Goal: Task Accomplishment & Management: Manage account settings

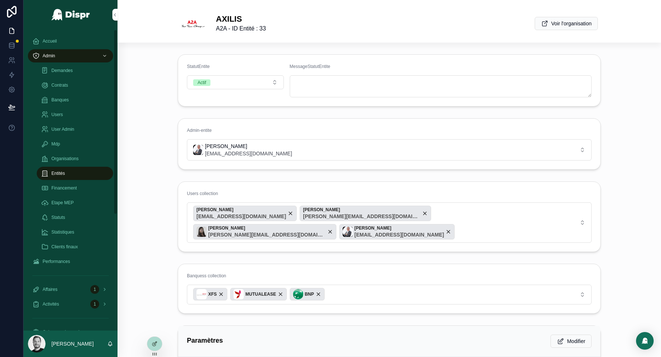
click at [75, 171] on div "Entités" at bounding box center [75, 173] width 68 height 12
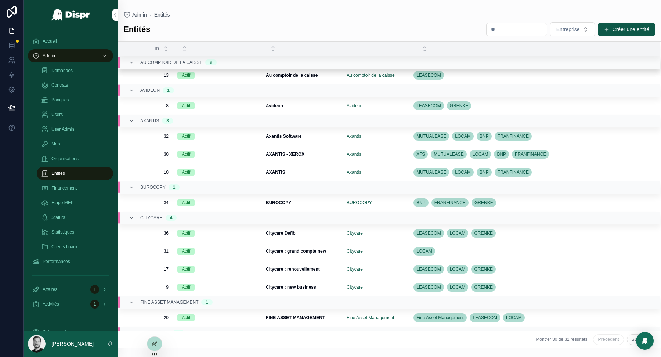
scroll to position [119, 0]
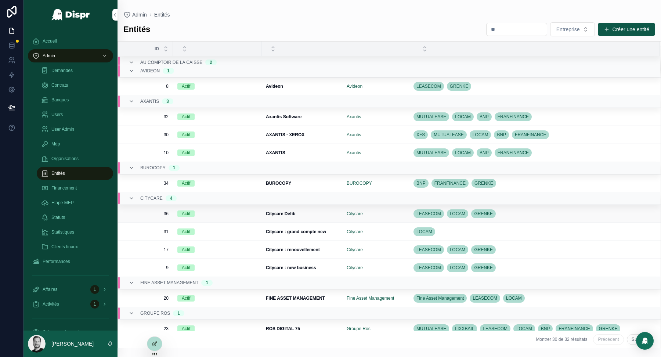
click at [255, 211] on div "Actif" at bounding box center [217, 213] width 80 height 7
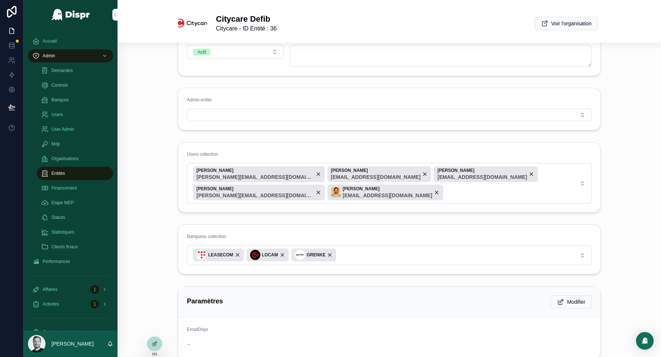
scroll to position [30, 0]
click at [71, 172] on div "Entités" at bounding box center [75, 173] width 68 height 12
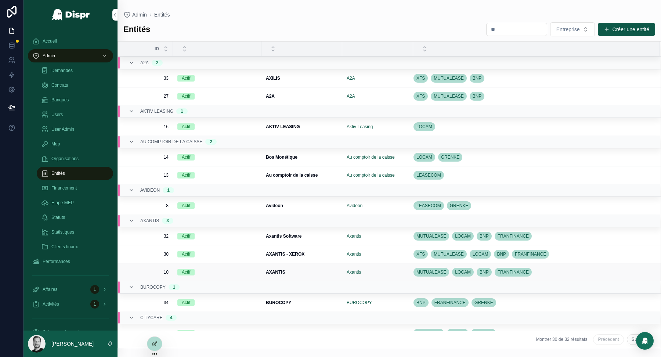
scroll to position [134, 0]
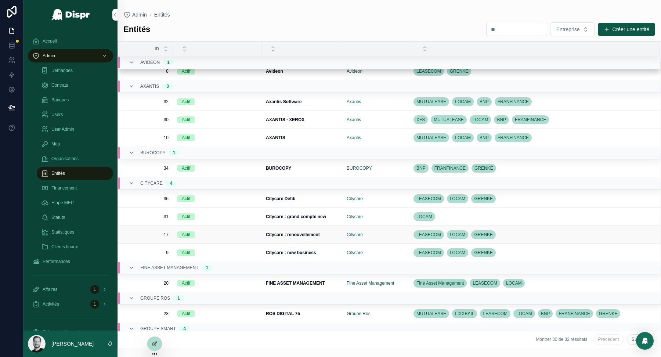
click at [221, 231] on div "Actif" at bounding box center [217, 234] width 80 height 7
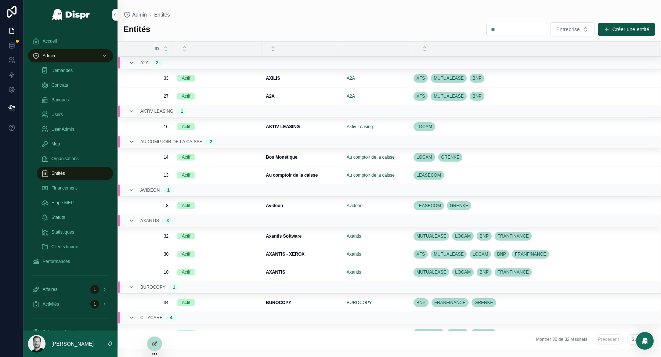
click at [434, 23] on div "Entités Entreprise Créer une entité" at bounding box center [389, 29] width 532 height 15
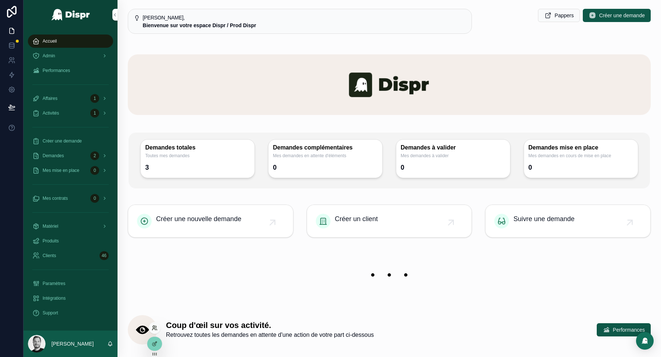
click at [154, 327] on icon at bounding box center [155, 328] width 6 height 6
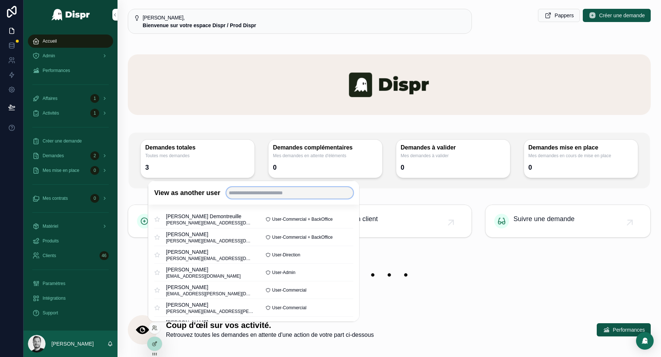
click at [267, 191] on input "text" at bounding box center [289, 193] width 127 height 12
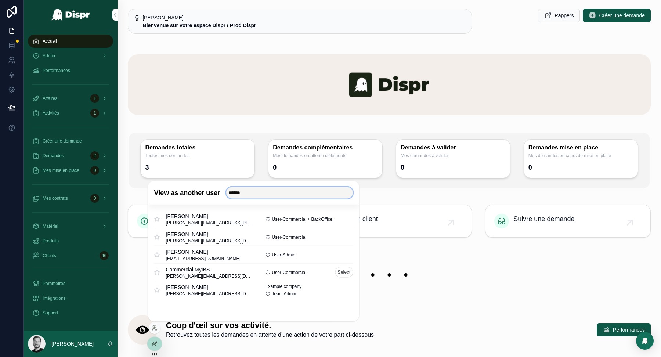
type input "******"
click at [342, 273] on button "Select" at bounding box center [344, 272] width 18 height 11
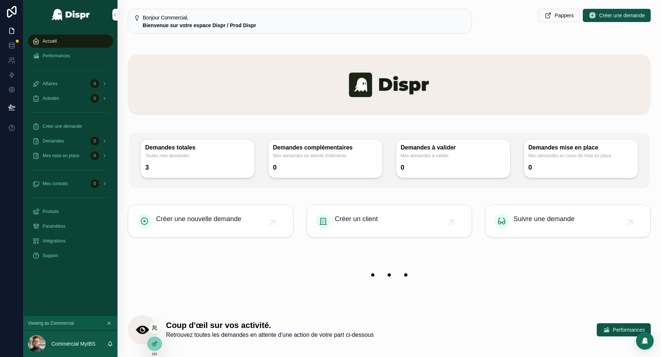
click at [155, 329] on icon at bounding box center [153, 329] width 3 height 1
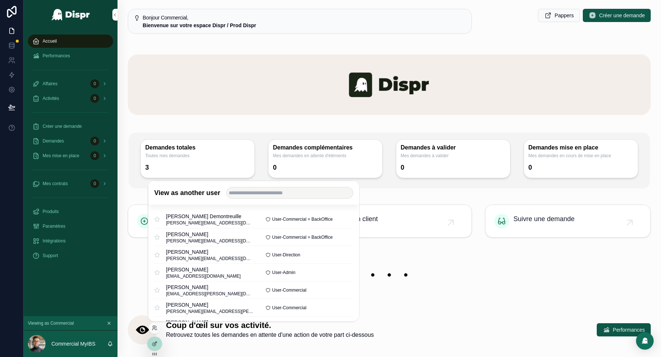
click at [259, 199] on div "View as another user" at bounding box center [253, 192] width 211 height 23
click at [259, 196] on input "text" at bounding box center [289, 193] width 127 height 12
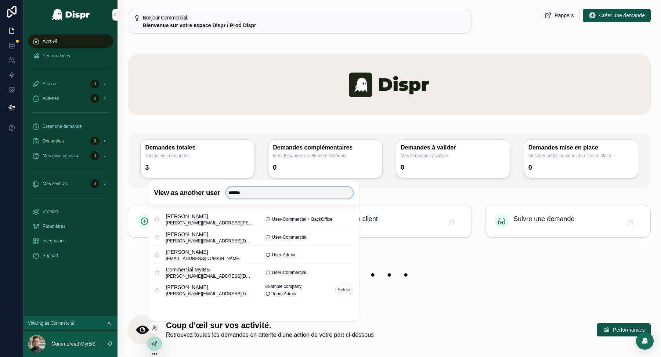
type input "******"
click at [344, 289] on button "Select" at bounding box center [344, 289] width 18 height 11
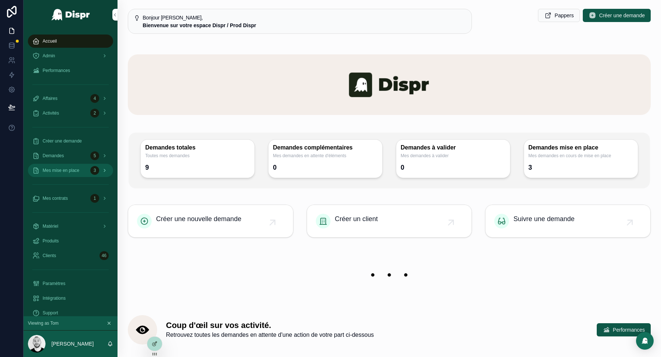
click at [77, 171] on span "Mes mise en place" at bounding box center [61, 170] width 37 height 6
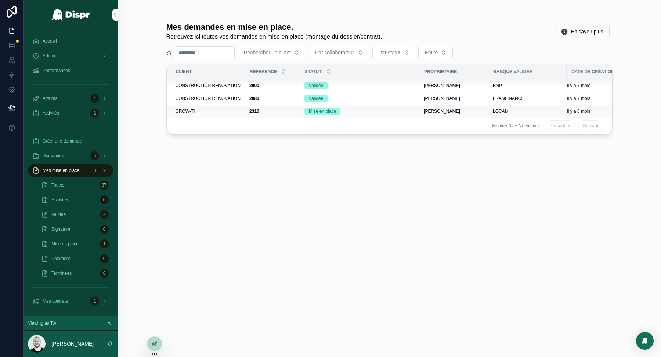
click at [195, 115] on td "GROW-TH" at bounding box center [206, 111] width 79 height 13
click at [189, 109] on span "GROW-TH" at bounding box center [185, 111] width 21 height 6
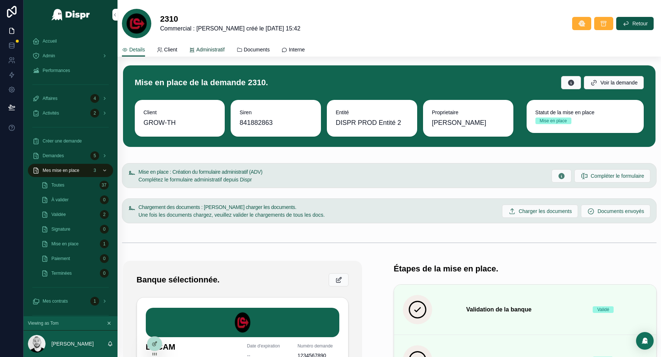
click at [214, 49] on span "Administratif" at bounding box center [210, 49] width 28 height 7
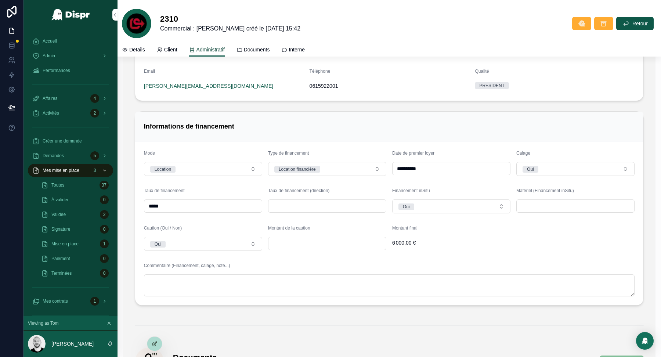
scroll to position [1094, 0]
click at [156, 344] on icon at bounding box center [155, 344] width 6 height 6
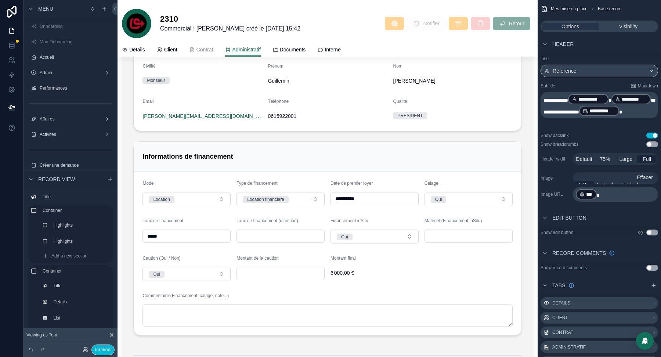
scroll to position [1157, 0]
click at [443, 217] on div "scrollable content" at bounding box center [328, 194] width 412 height 723
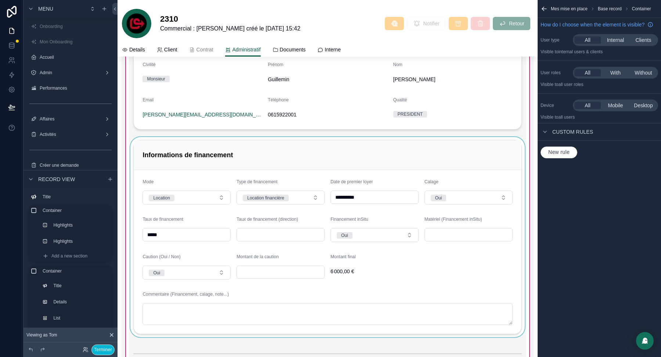
click at [440, 225] on div "scrollable content" at bounding box center [327, 237] width 397 height 200
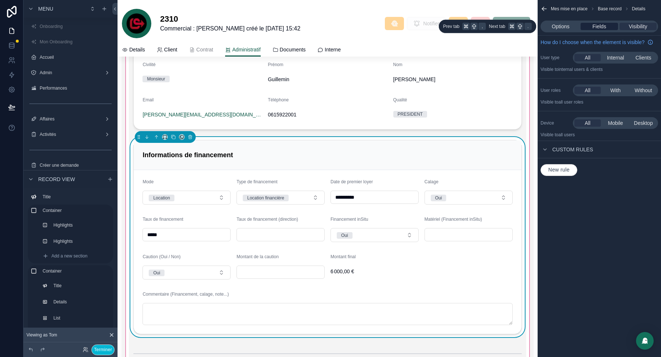
click at [609, 27] on div "Fields" at bounding box center [598, 26] width 37 height 7
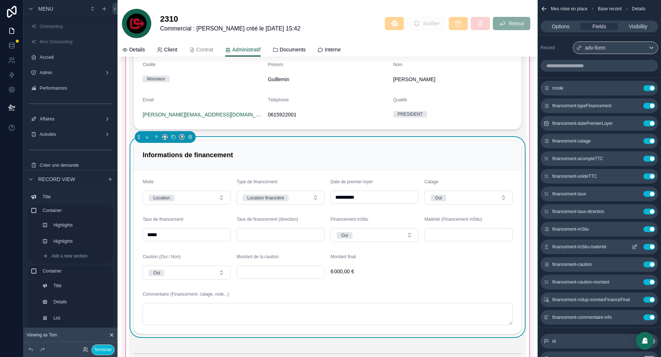
click at [634, 244] on icon "scrollable content" at bounding box center [634, 247] width 6 height 6
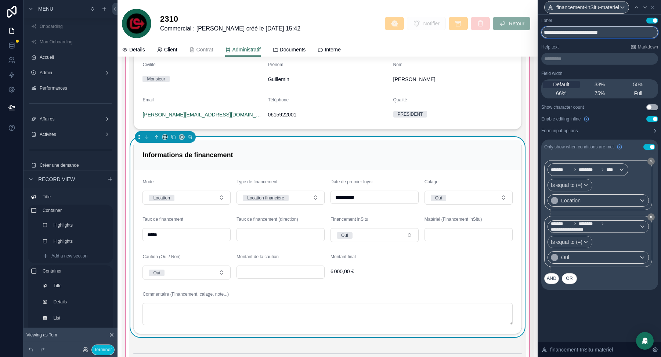
drag, startPoint x: 565, startPoint y: 33, endPoint x: 648, endPoint y: 35, distance: 83.7
click at [648, 35] on input "**********" at bounding box center [599, 32] width 117 height 12
type input "**********"
click at [103, 348] on button "Terminer" at bounding box center [102, 349] width 23 height 11
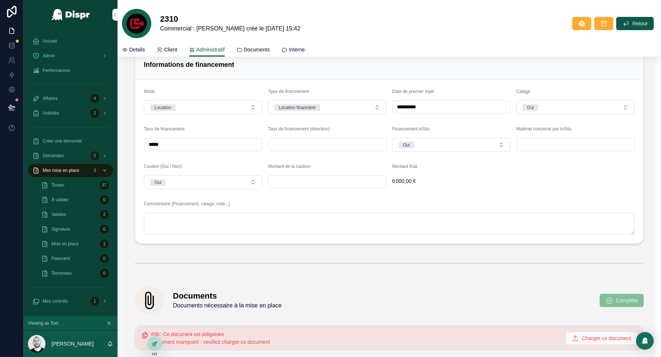
scroll to position [1142, 0]
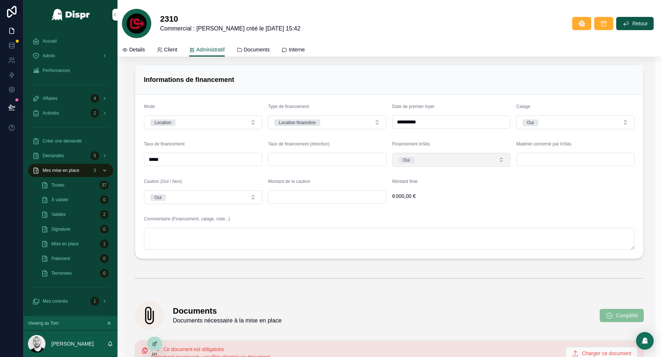
click at [496, 153] on button "Oui" at bounding box center [451, 160] width 118 height 14
click at [467, 207] on div "Non" at bounding box center [451, 207] width 115 height 11
click at [483, 154] on button "Non" at bounding box center [451, 160] width 118 height 14
click at [472, 197] on div "Oui" at bounding box center [451, 196] width 115 height 11
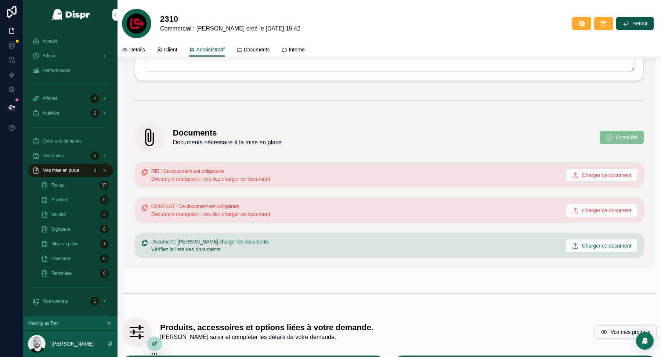
scroll to position [1326, 0]
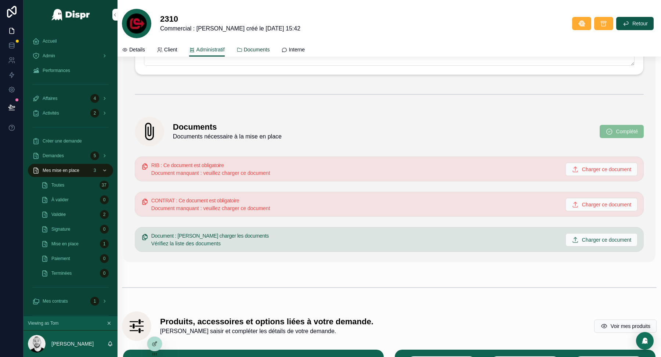
click at [258, 47] on span "Documents" at bounding box center [257, 49] width 26 height 7
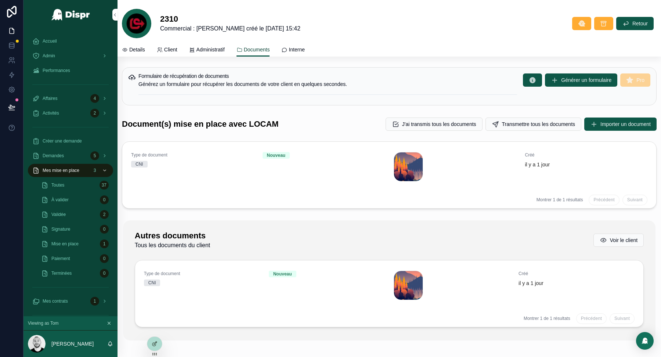
scroll to position [0, 0]
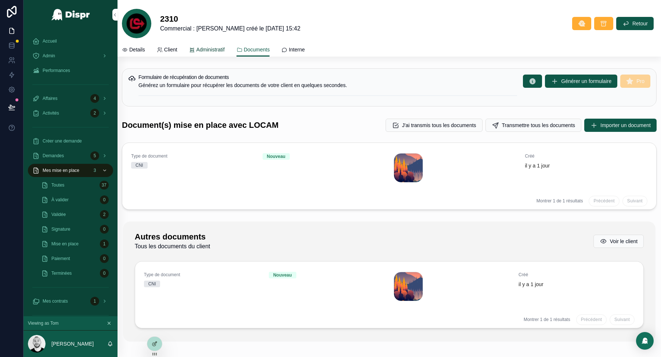
click at [216, 46] on span "Administratif" at bounding box center [210, 49] width 28 height 7
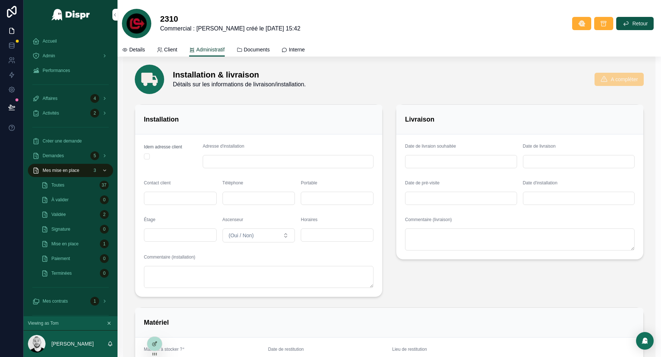
scroll to position [453, 0]
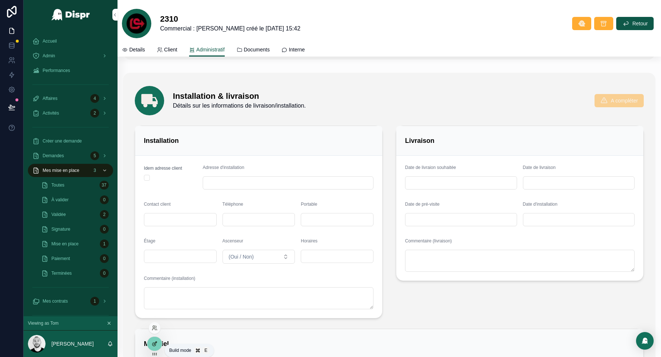
click at [154, 345] on icon at bounding box center [155, 344] width 6 height 6
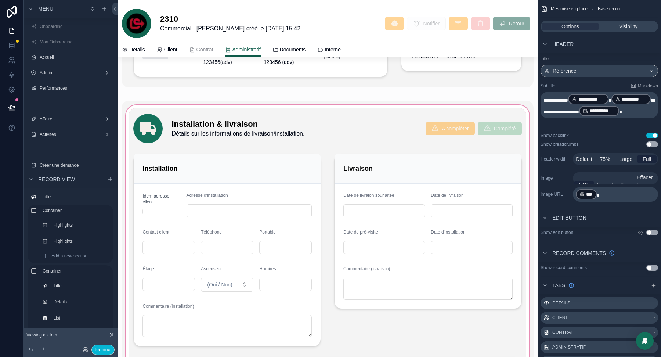
click at [451, 196] on div "scrollable content" at bounding box center [328, 312] width 412 height 423
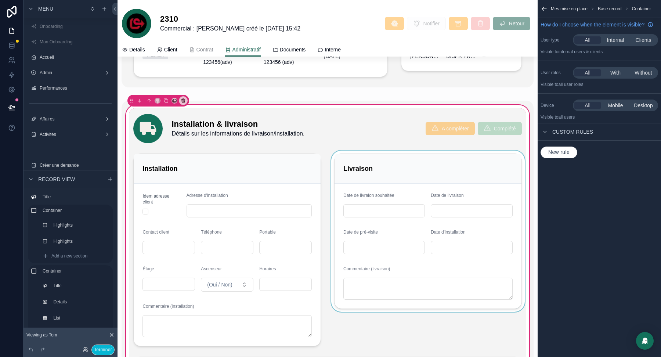
click at [442, 173] on div "scrollable content" at bounding box center [428, 250] width 196 height 199
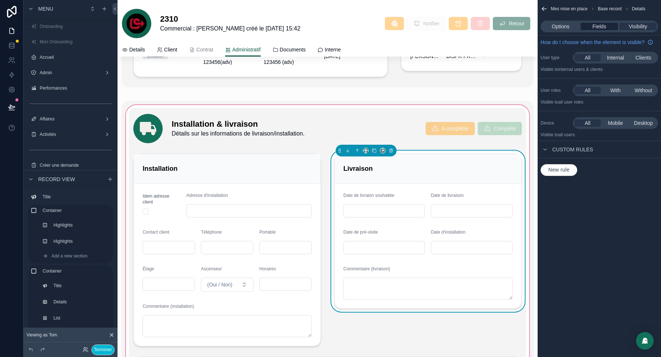
click at [604, 23] on span "Fields" at bounding box center [599, 26] width 14 height 7
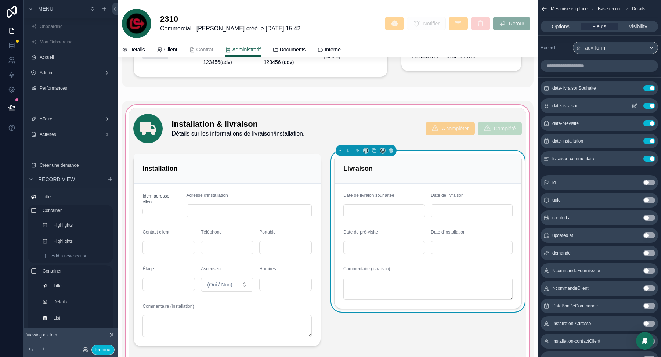
click at [634, 104] on icon "scrollable content" at bounding box center [635, 105] width 3 height 3
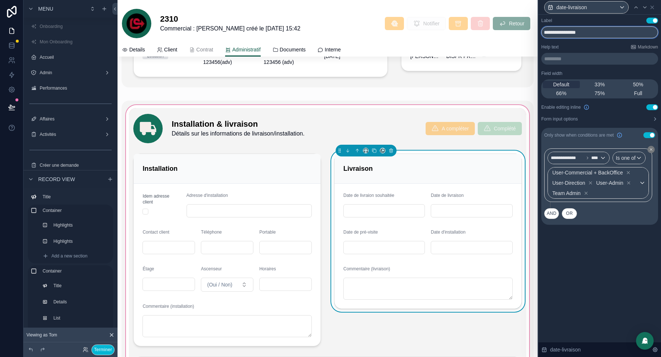
click at [608, 32] on input "**********" at bounding box center [599, 32] width 117 height 12
type input "**********"
click at [645, 7] on icon at bounding box center [644, 7] width 3 height 1
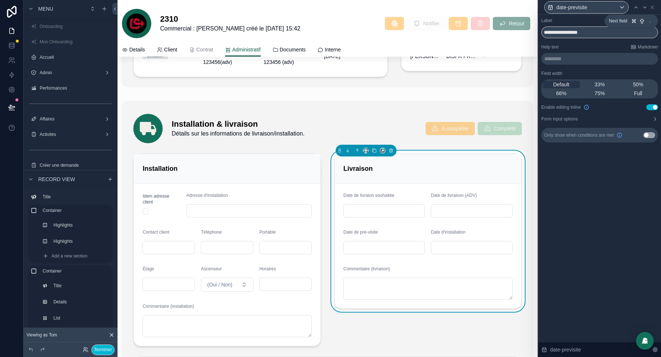
click at [645, 7] on icon at bounding box center [644, 7] width 3 height 1
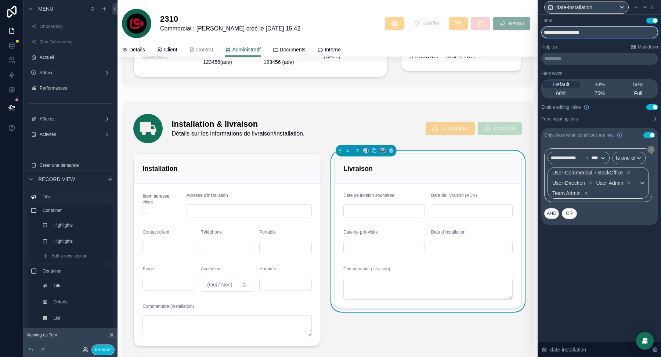
click at [609, 33] on input "**********" at bounding box center [599, 32] width 117 height 12
type input "**********"
click at [105, 348] on button "Terminer" at bounding box center [102, 349] width 23 height 11
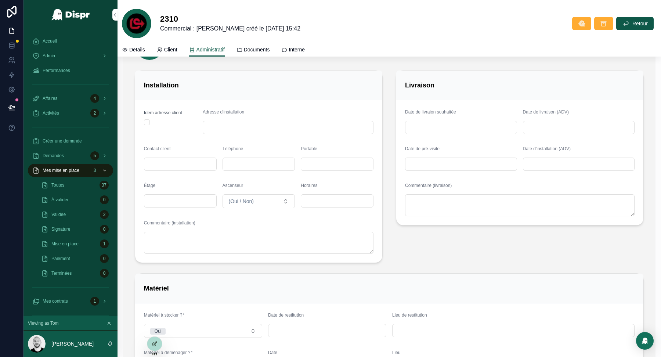
scroll to position [515, 0]
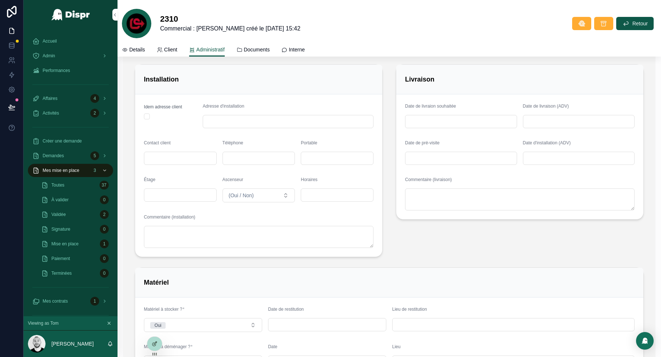
click at [537, 153] on input "scrollable content" at bounding box center [578, 158] width 111 height 10
click at [498, 168] on form "Date de livraion souhaitée Date de livraison (ADV) Date de pré-visite Date d'in…" at bounding box center [519, 156] width 247 height 125
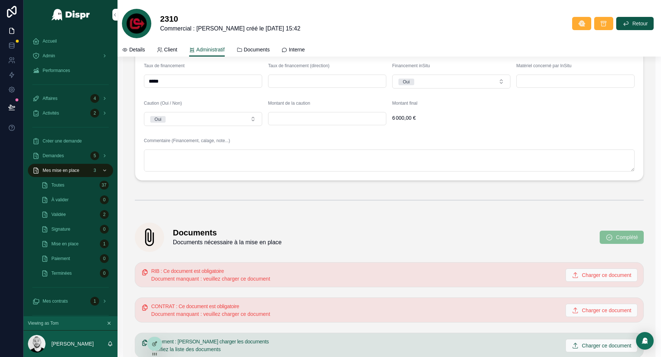
scroll to position [1221, 0]
